Goal: Information Seeking & Learning: Find specific fact

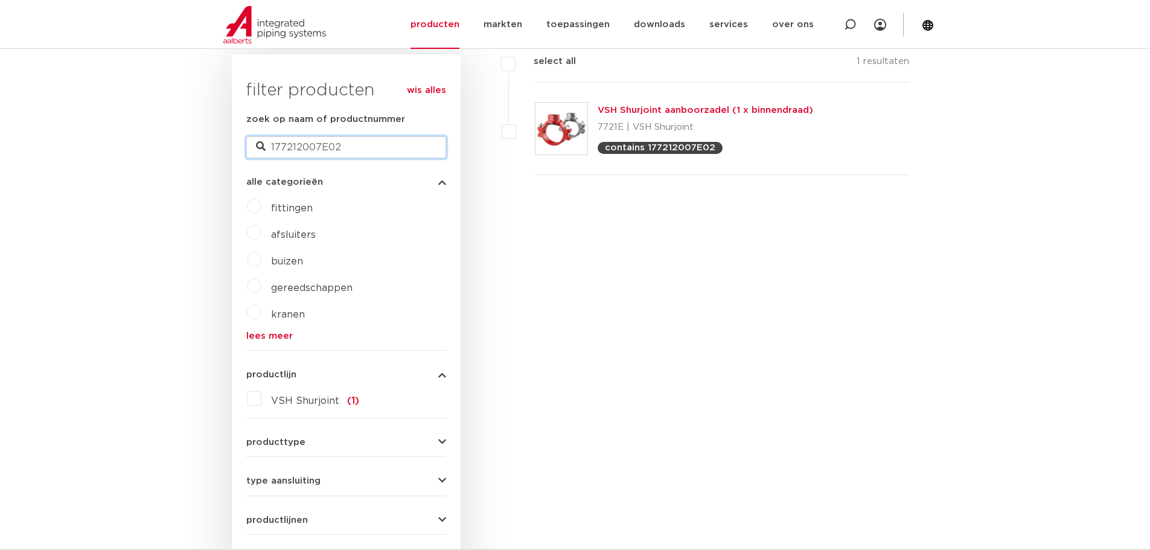
drag, startPoint x: 341, startPoint y: 147, endPoint x: 171, endPoint y: 143, distance: 169.6
click at [171, 143] on body "Zoeken NIEUW: myIPS is beschikbaar meer info sluiten producten markten toepassi…" at bounding box center [575, 560] width 1150 height 1724
type input "7041"
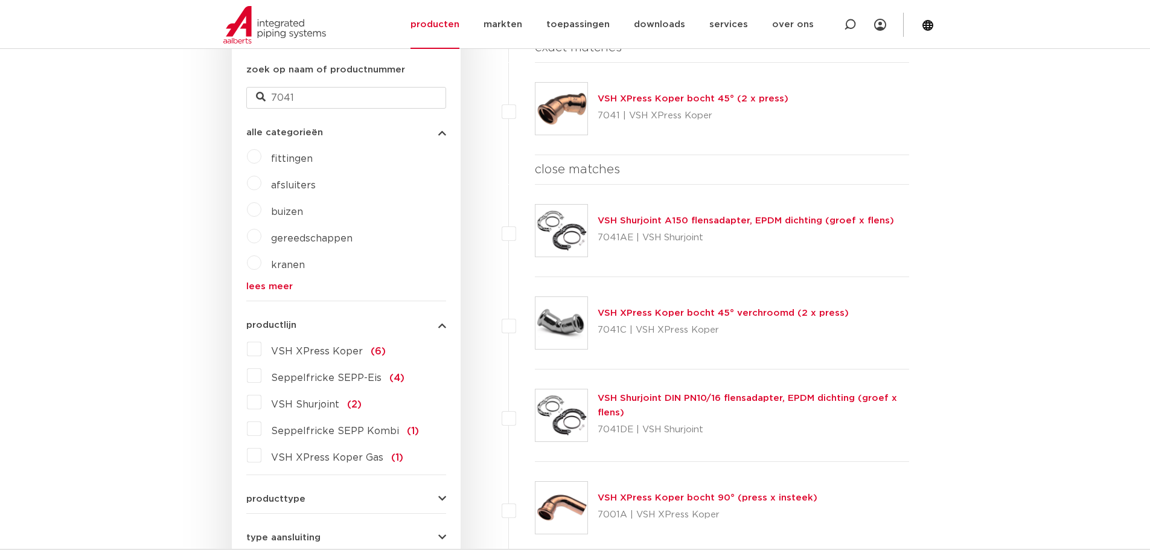
click at [696, 399] on link "VSH Shurjoint DIN PN10/16 flensadapter, EPDM dichting (groef x flens)" at bounding box center [747, 406] width 299 height 24
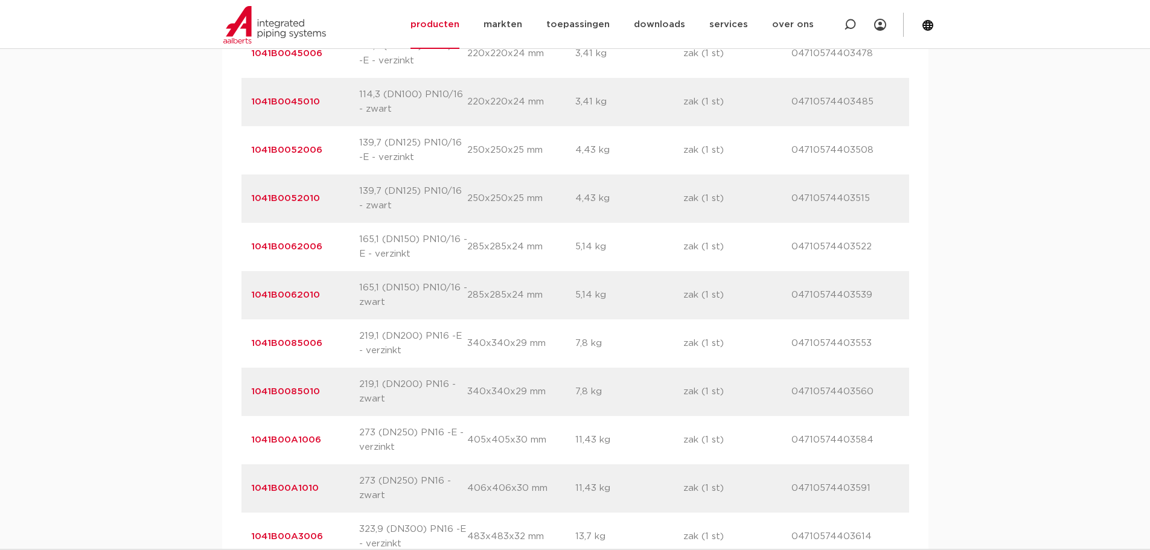
scroll to position [1207, 0]
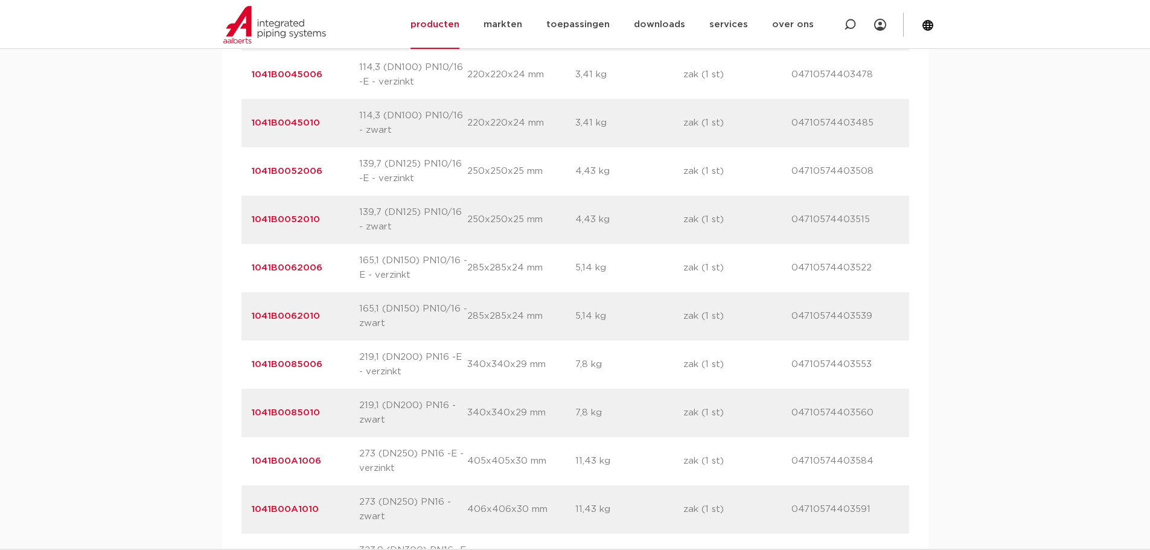
click at [668, 286] on div "artikelnummer 1041B0062006 afmeting 165,1 (DN150) PN10/16 -E - verzinkt afmetin…" at bounding box center [575, 268] width 668 height 48
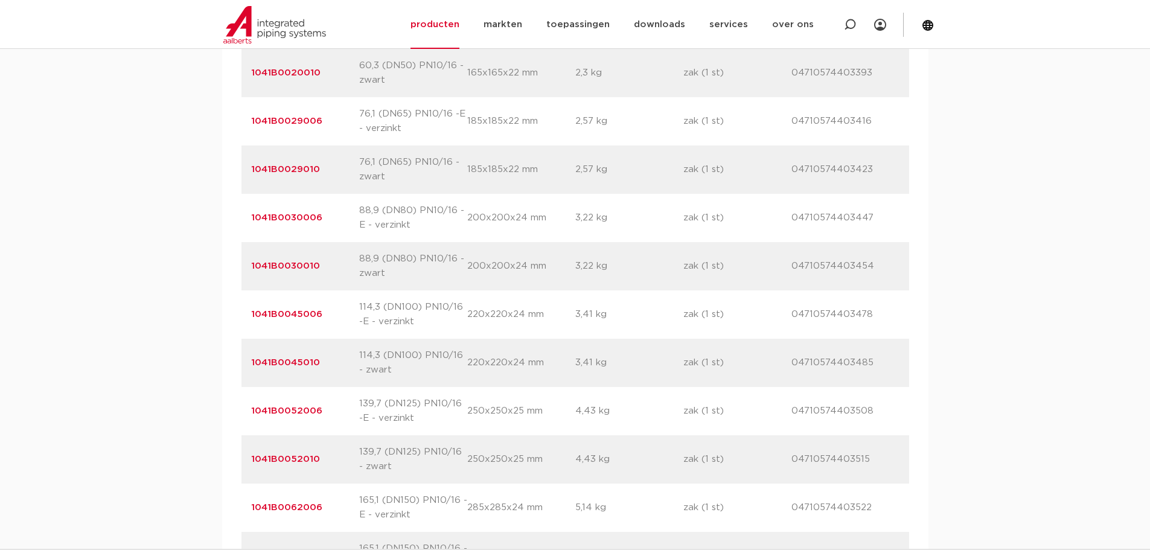
scroll to position [966, 0]
click at [832, 278] on div "artikelnummer 1041B0030010 afmeting 88,9 (DN80) PN10/16 - zwart afmetingen 200x…" at bounding box center [575, 268] width 668 height 48
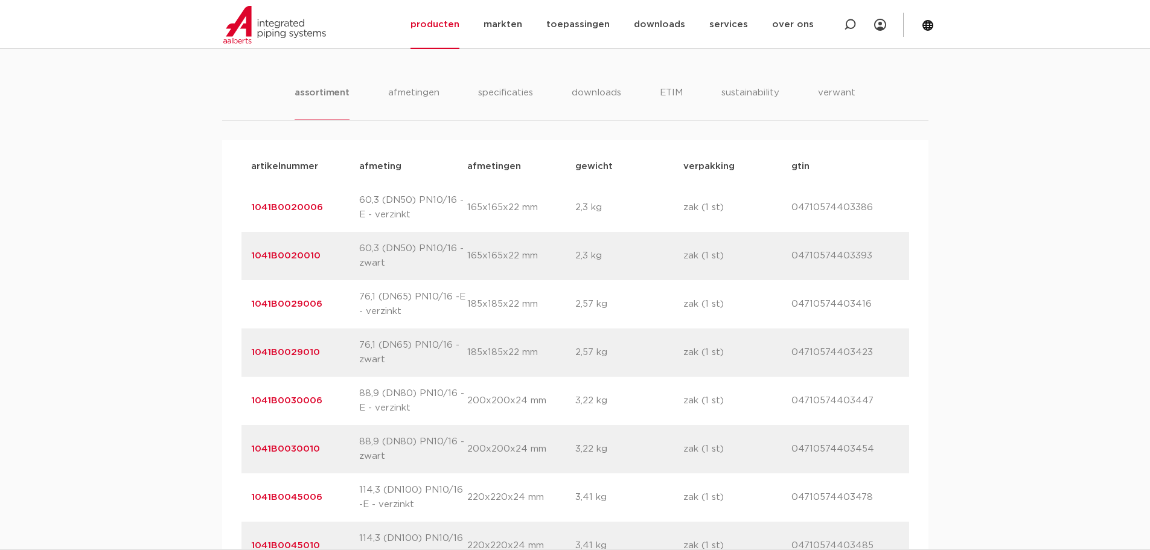
scroll to position [181, 0]
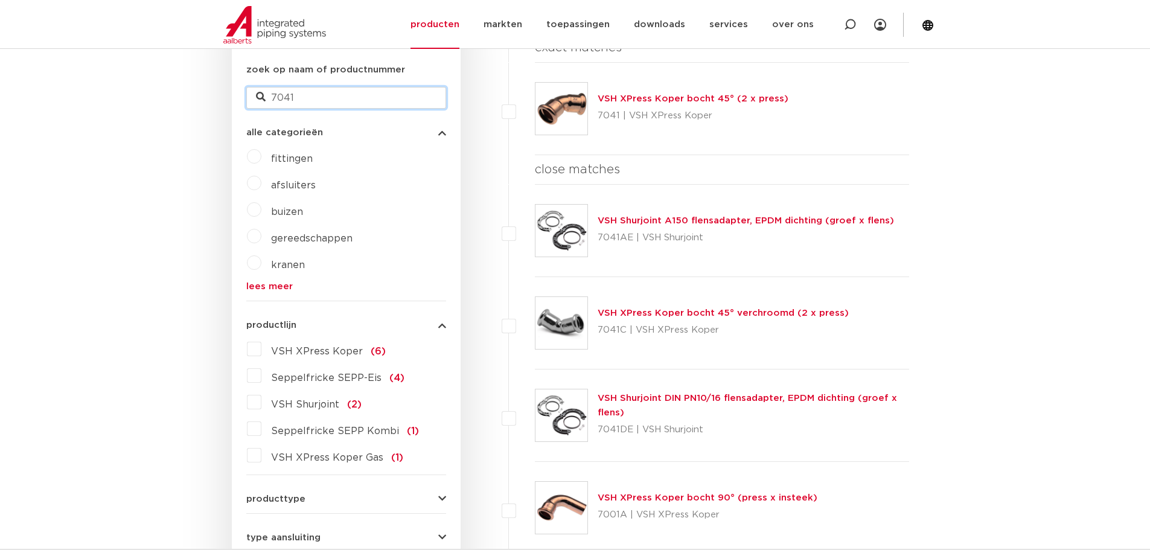
click at [296, 97] on input "7041" at bounding box center [346, 98] width 200 height 22
type input "7110"
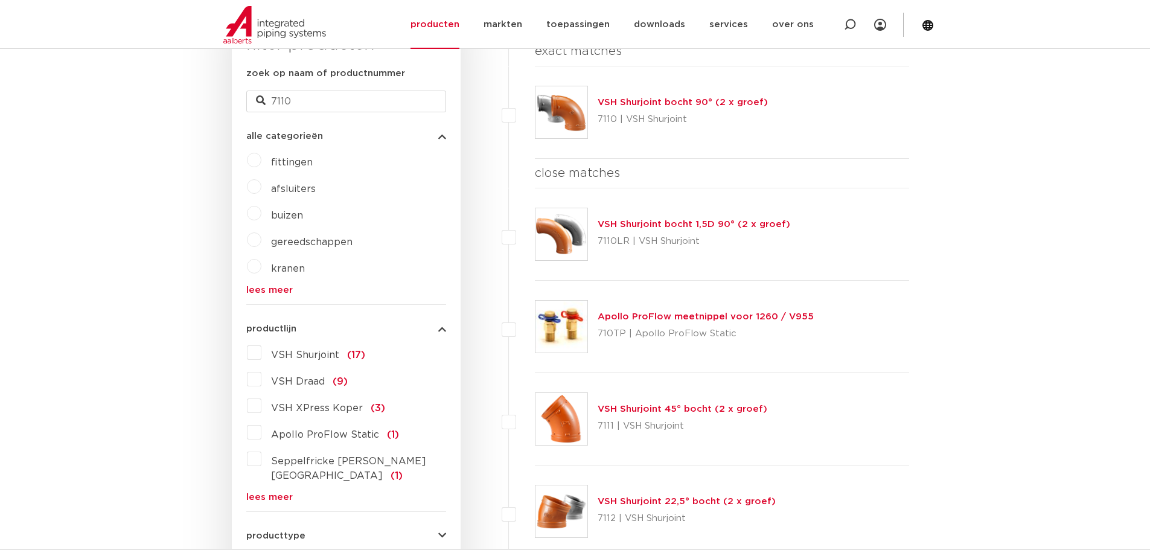
scroll to position [351, 0]
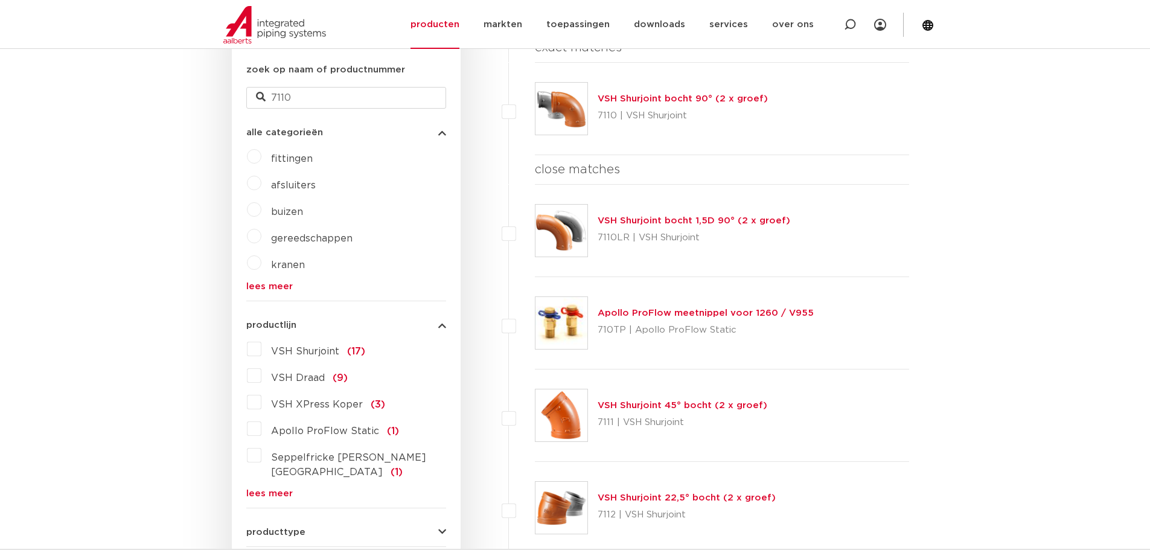
click at [642, 95] on link "VSH Shurjoint bocht 90° (2 x groef)" at bounding box center [683, 98] width 170 height 9
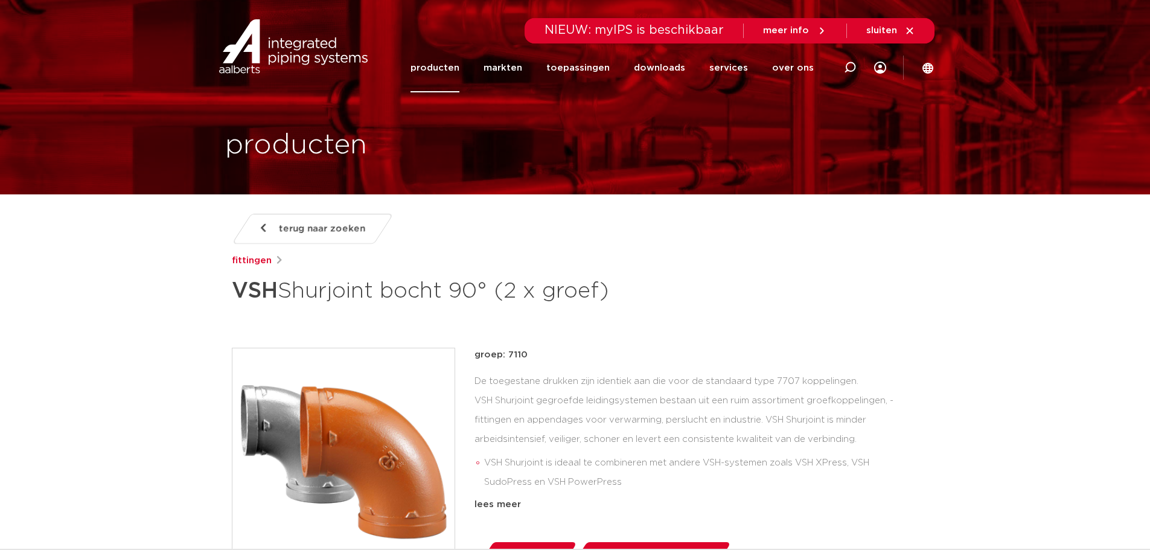
click at [626, 316] on div "terug naar zoeken [GEOGRAPHIC_DATA] VSH Shurjoint bocht 90° (2 x groef) groep: …" at bounding box center [575, 508] width 706 height 589
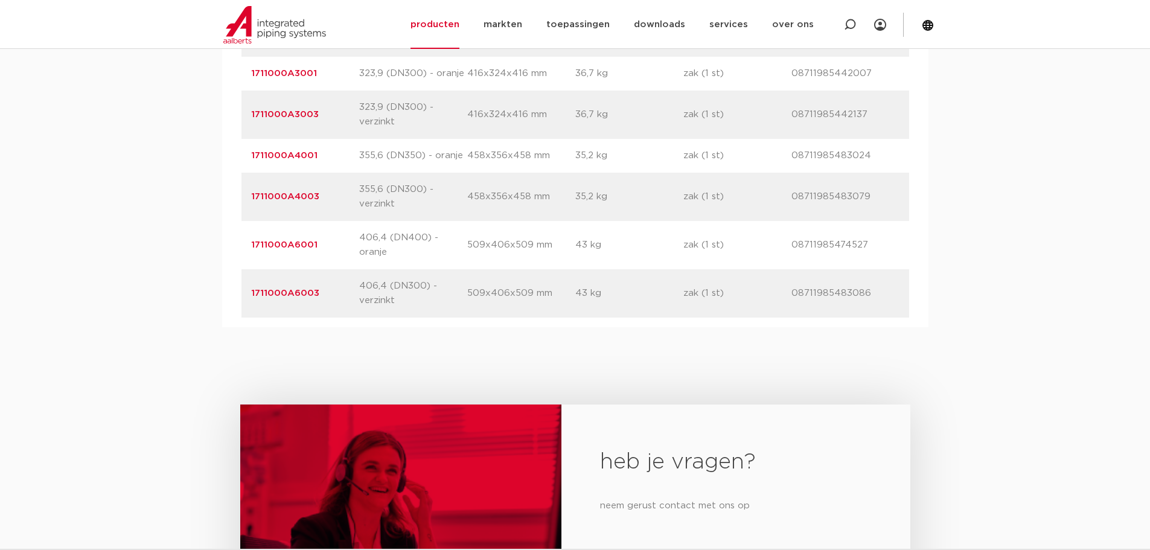
scroll to position [1811, 0]
